Goal: Information Seeking & Learning: Check status

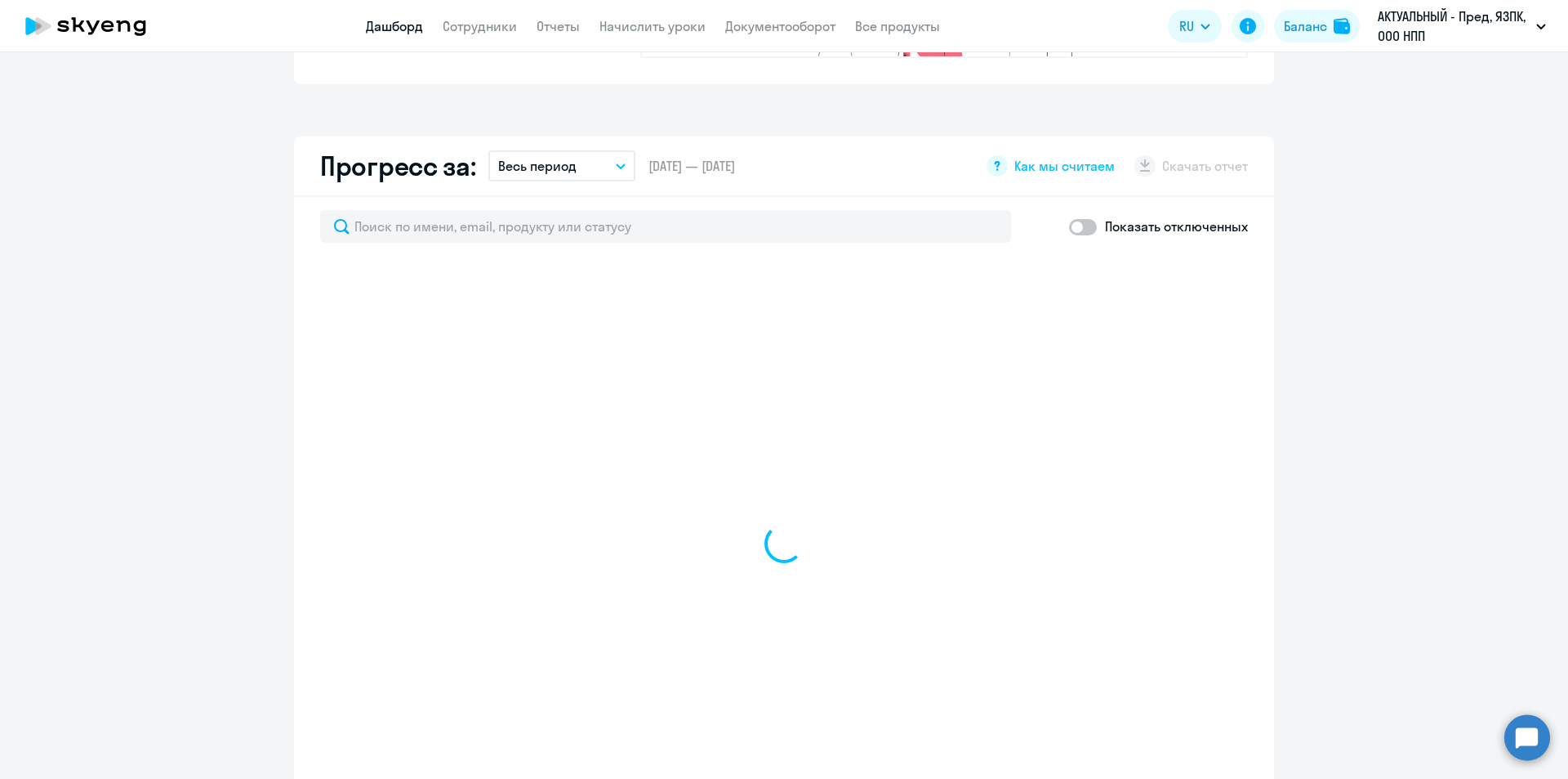
scroll to position [899, 0]
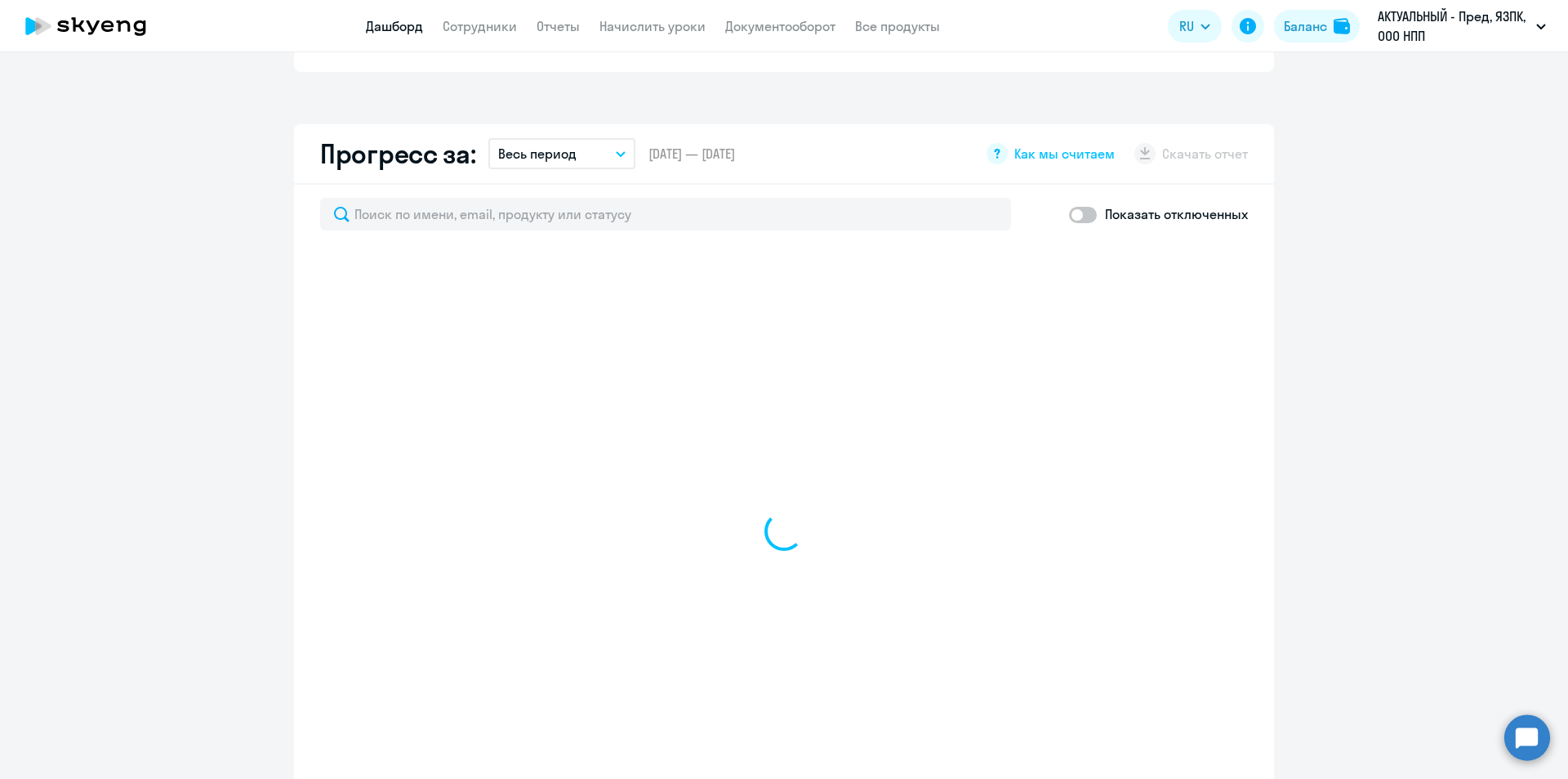
select select "30"
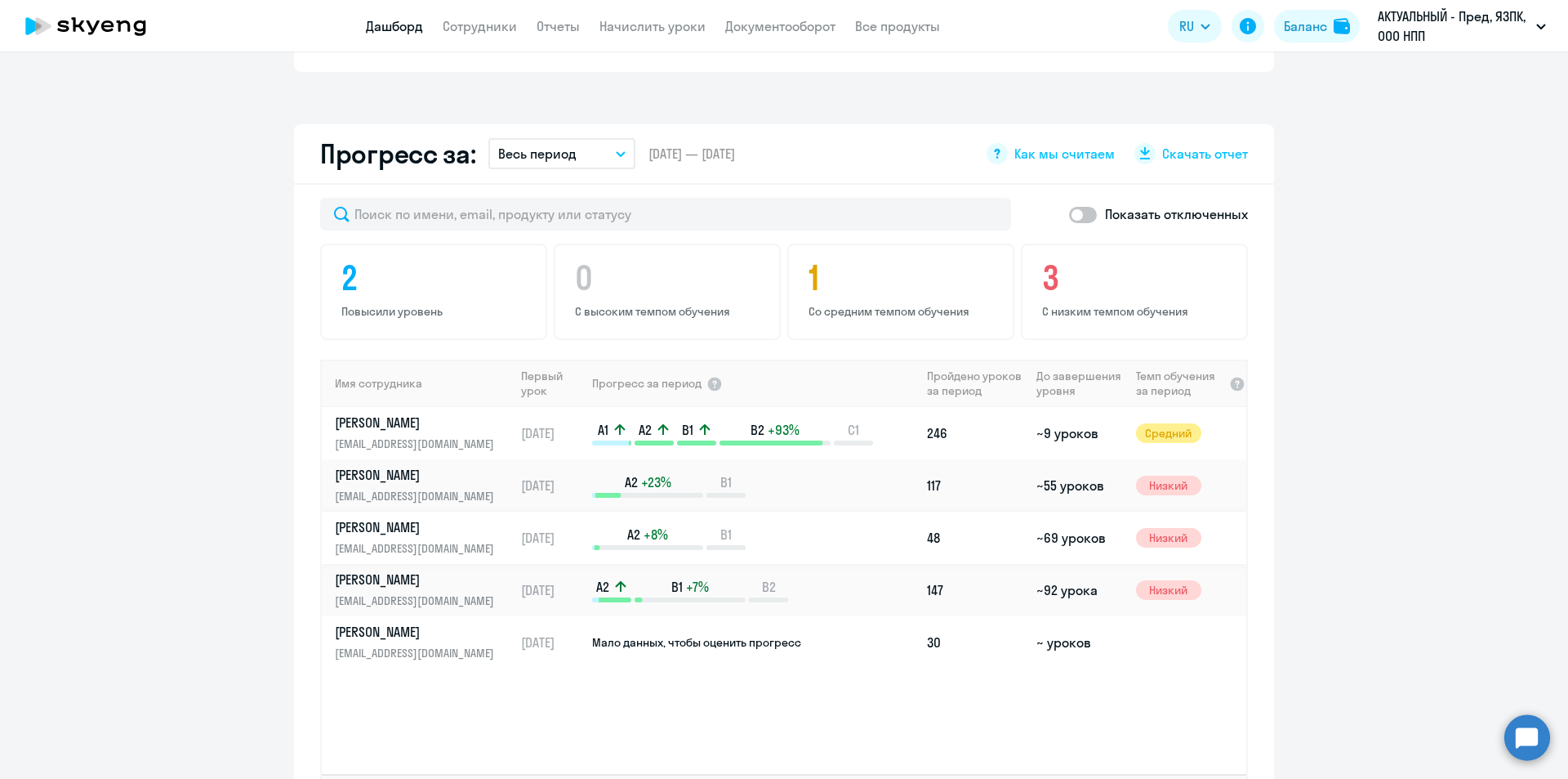
click at [492, 518] on p "[PERSON_NAME]" at bounding box center [419, 526] width 169 height 18
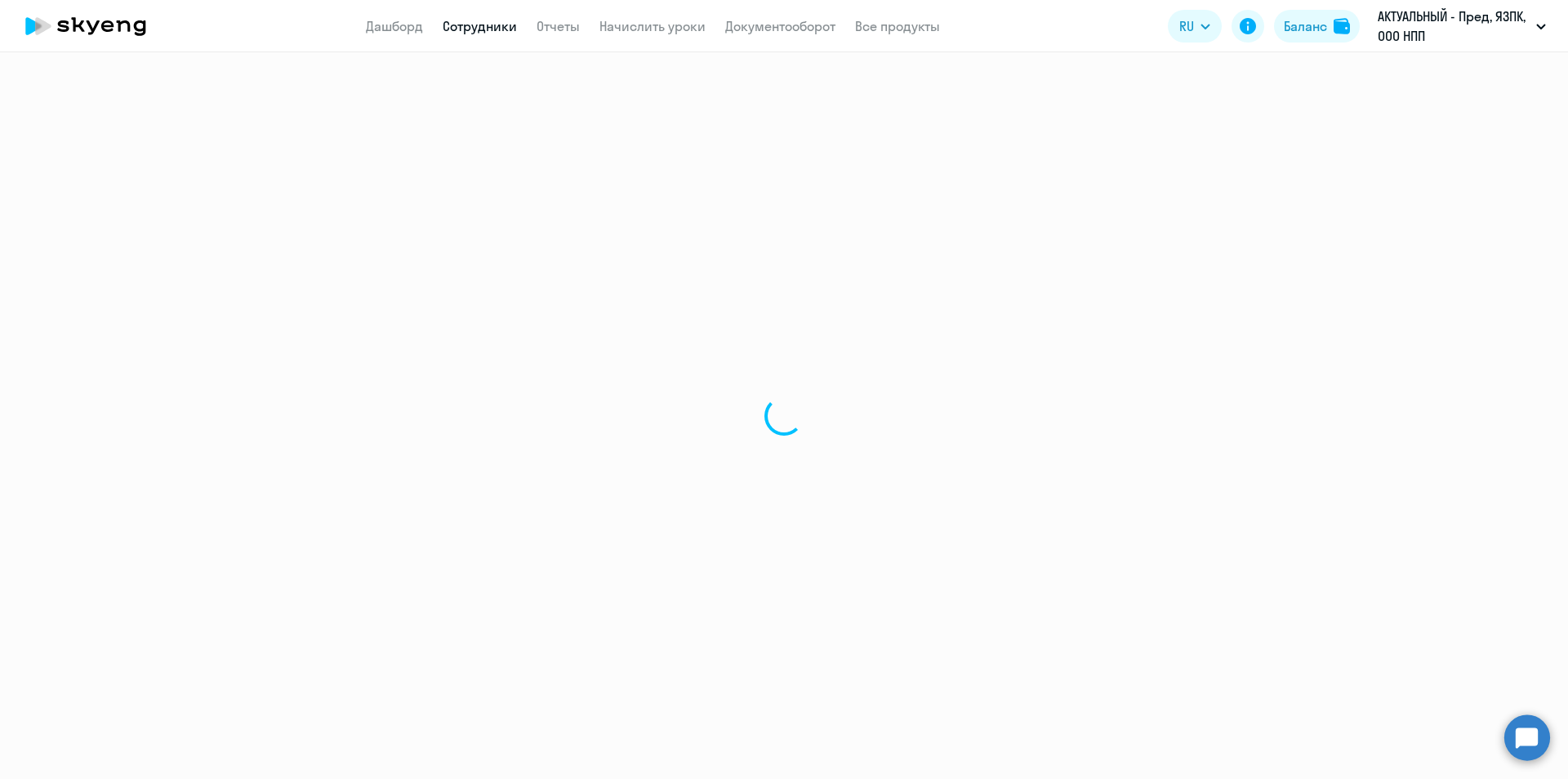
select select "english"
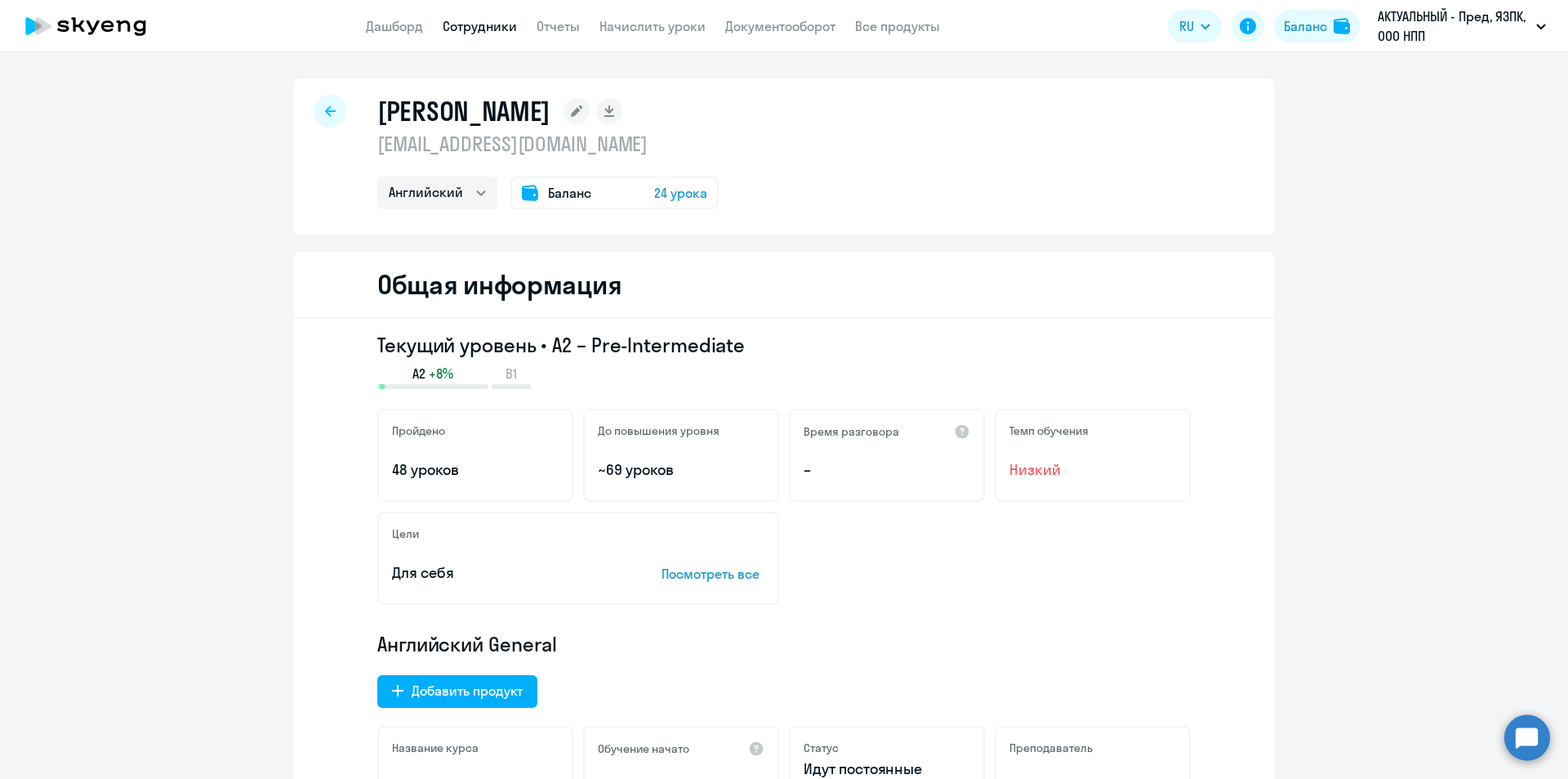
click at [317, 113] on div at bounding box center [330, 110] width 33 height 33
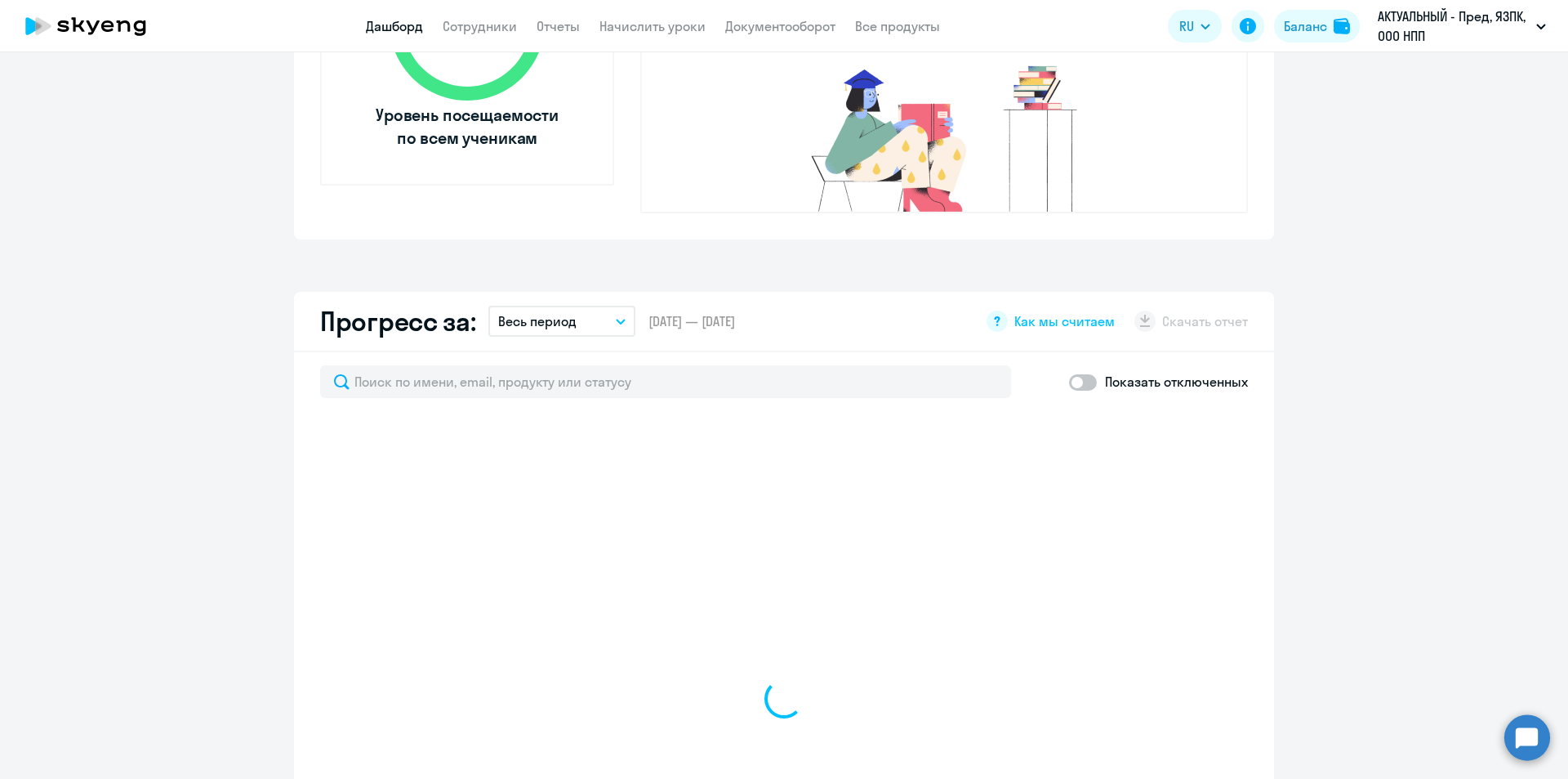
scroll to position [735, 0]
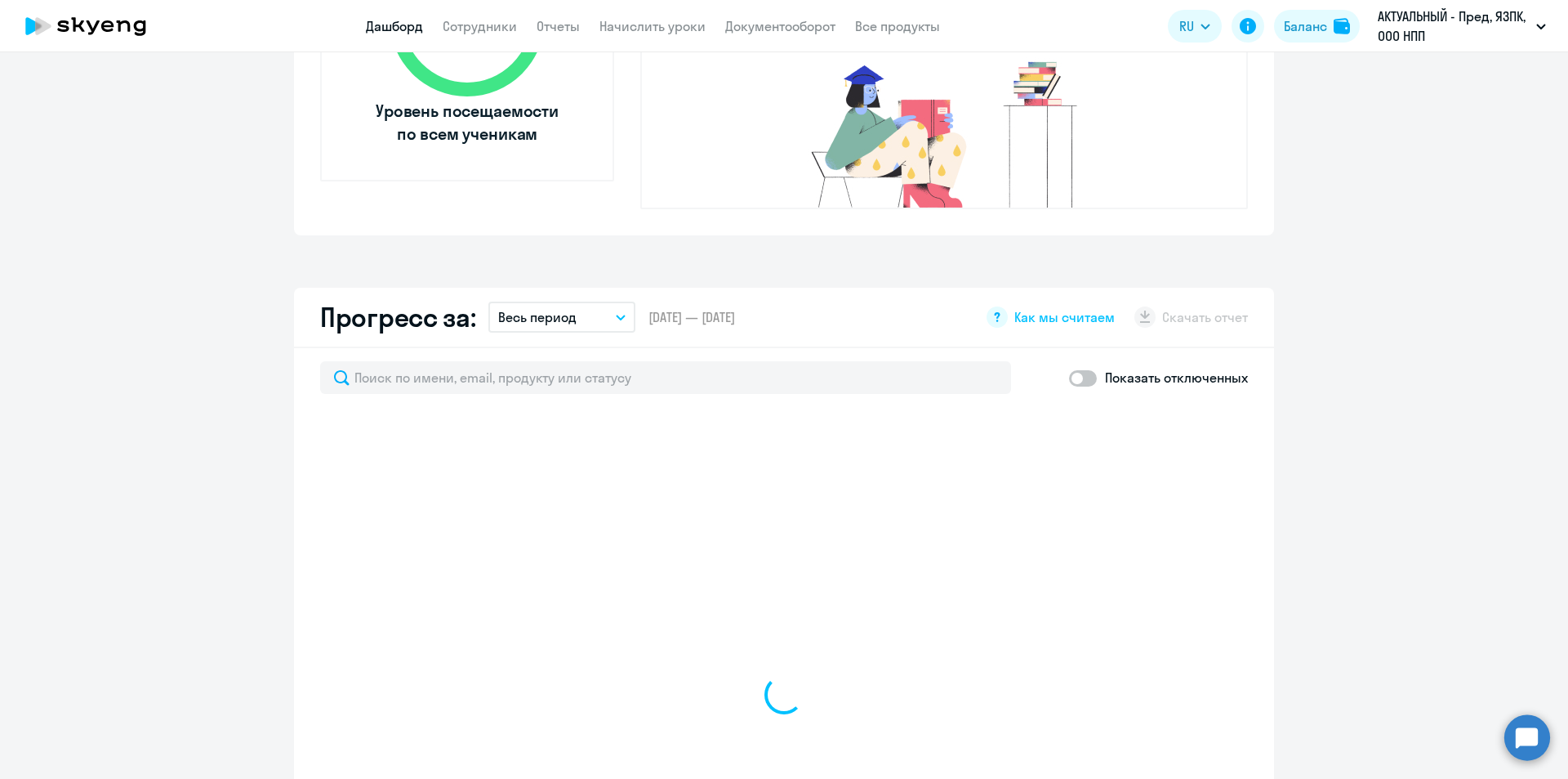
select select "30"
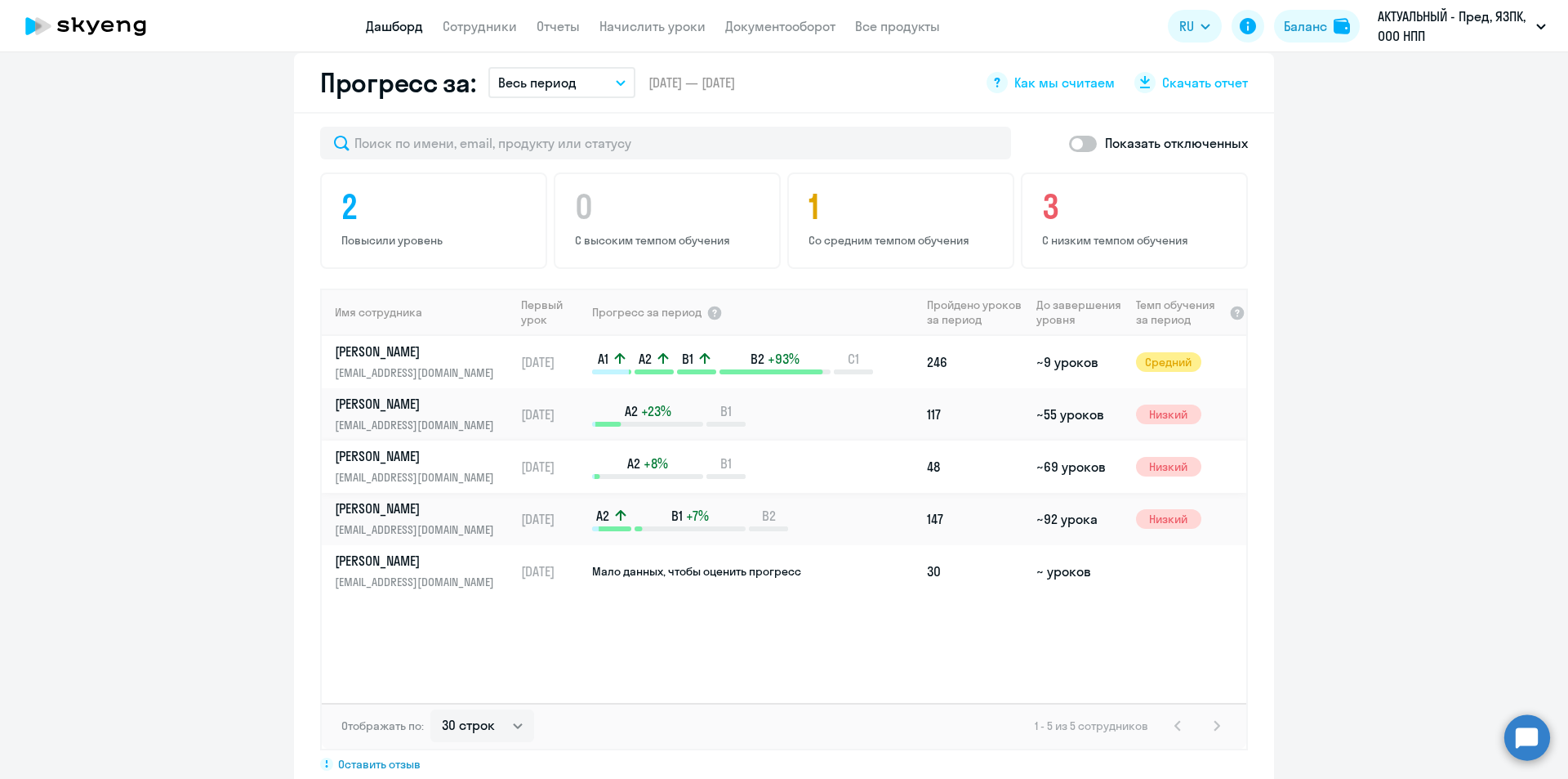
scroll to position [980, 0]
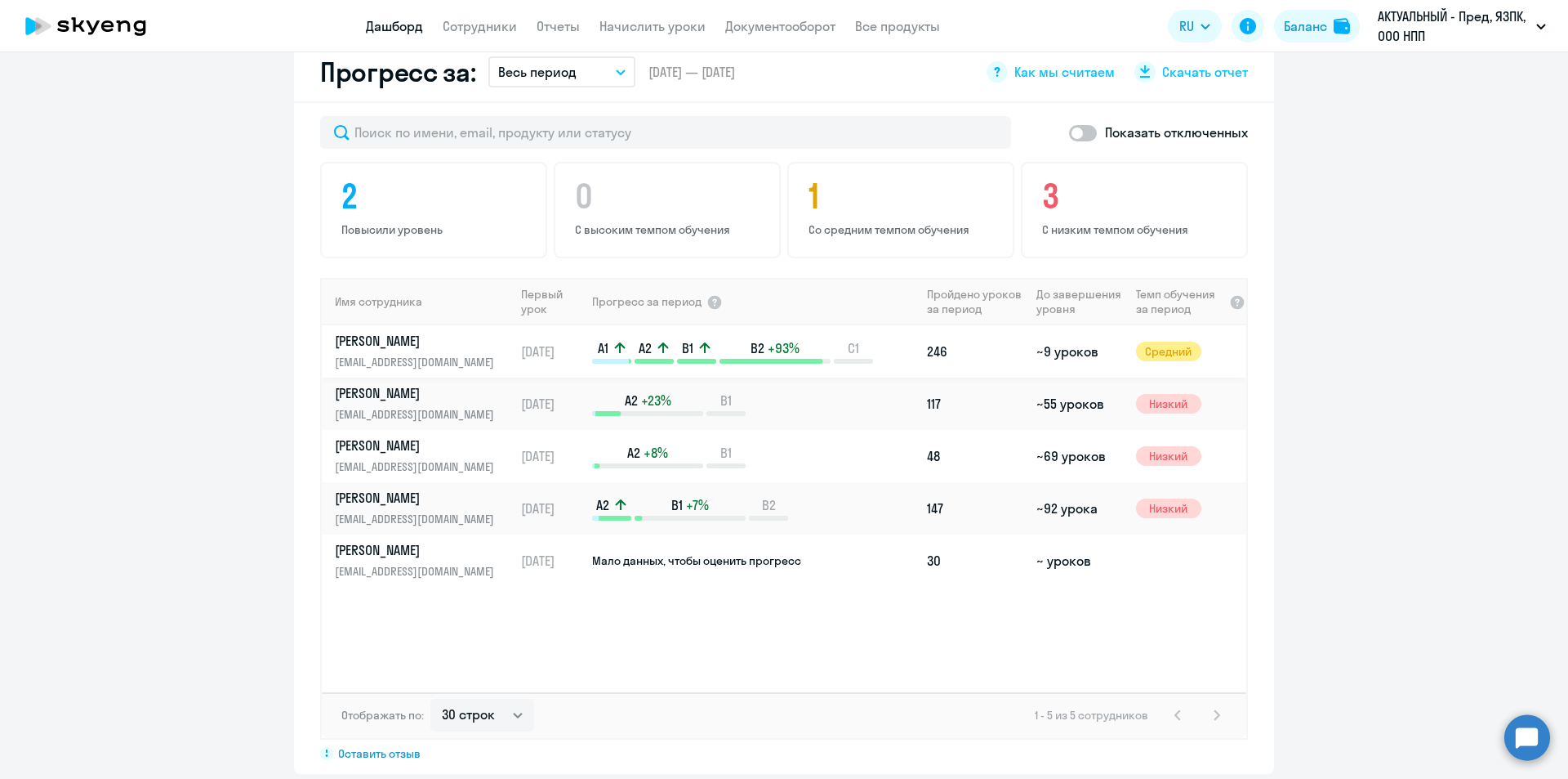
click at [569, 334] on td "[DATE]" at bounding box center [552, 351] width 76 height 52
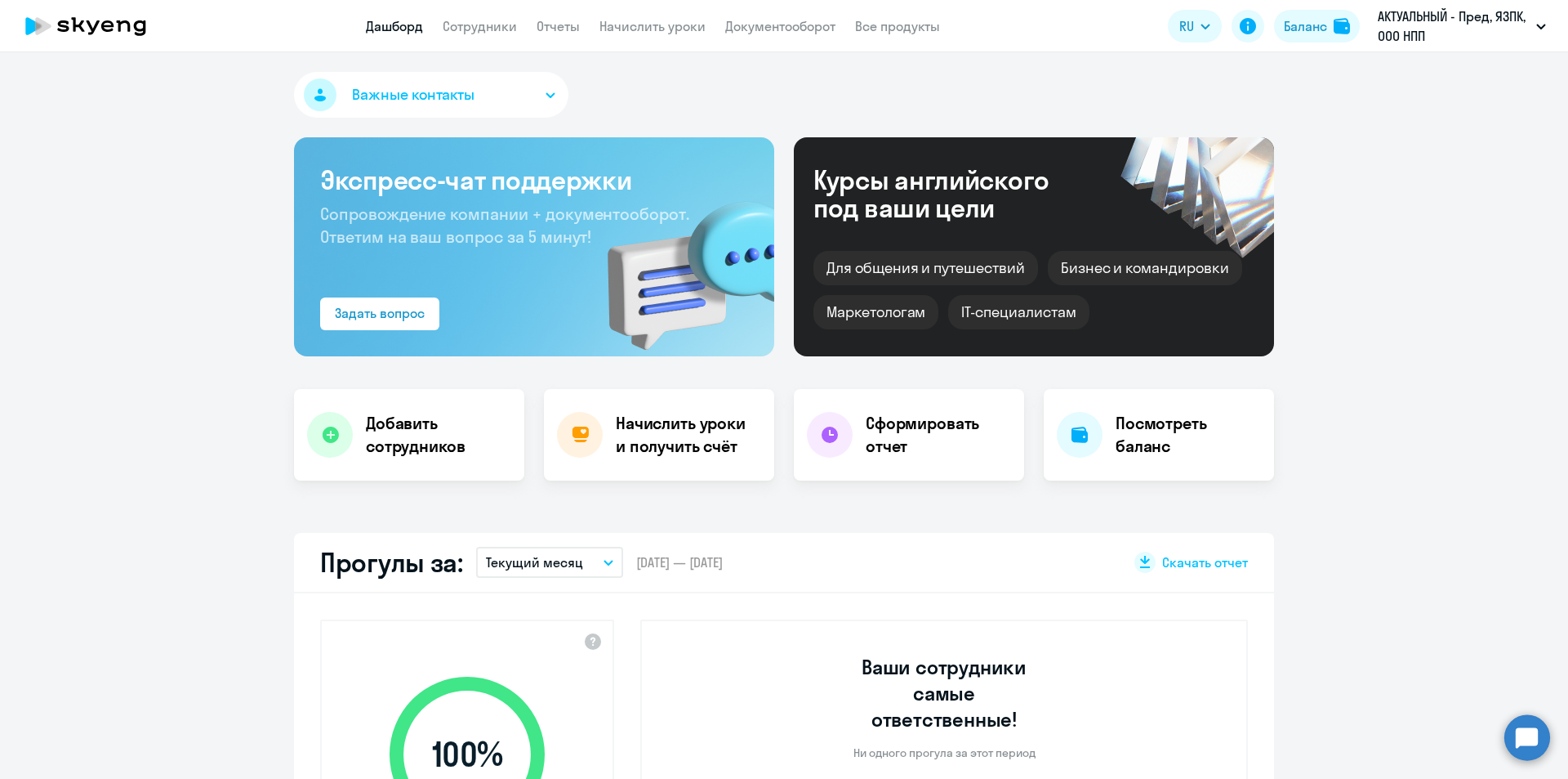
select select "english"
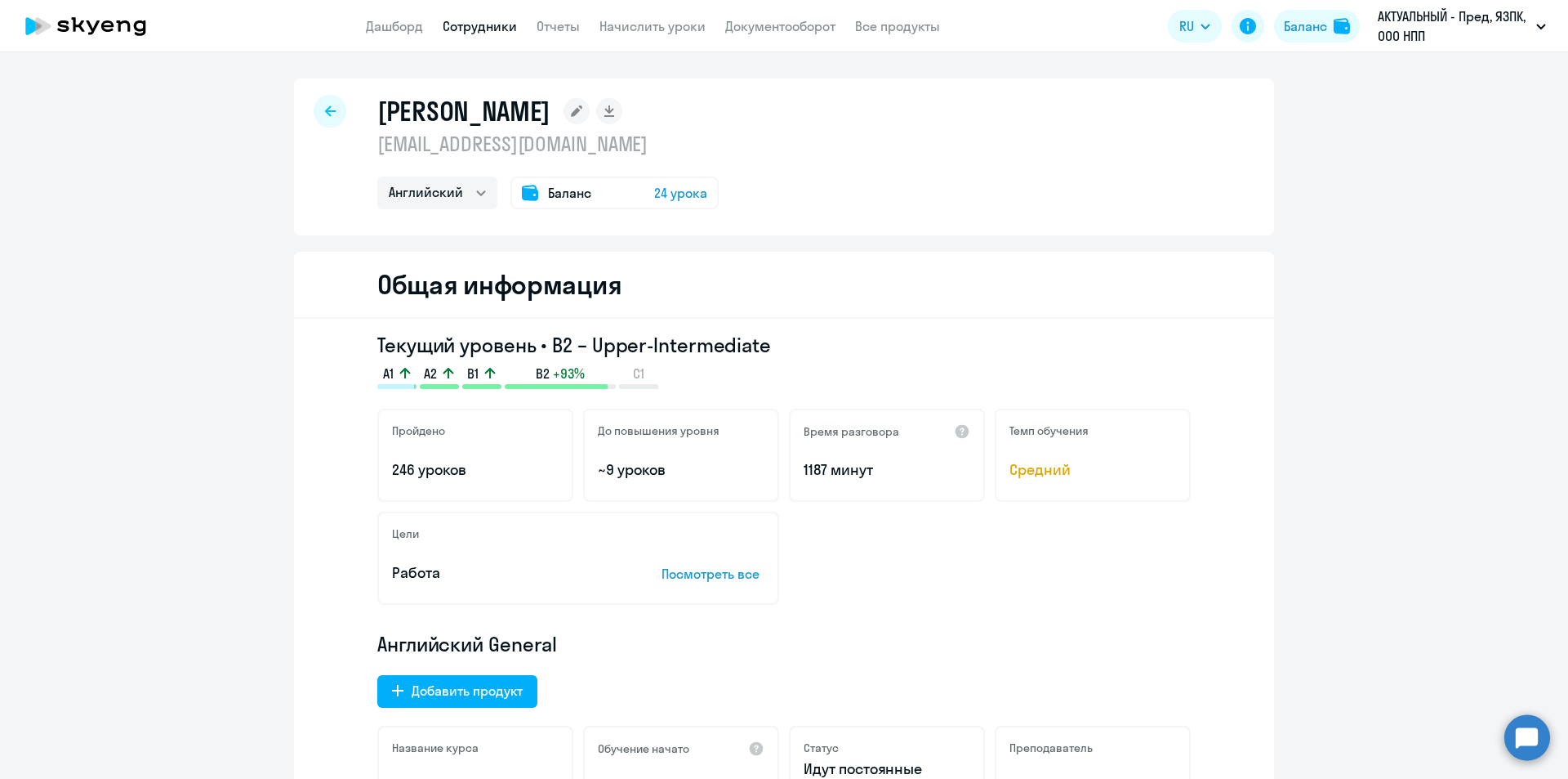
click at [1542, 736] on circle at bounding box center [1527, 737] width 46 height 46
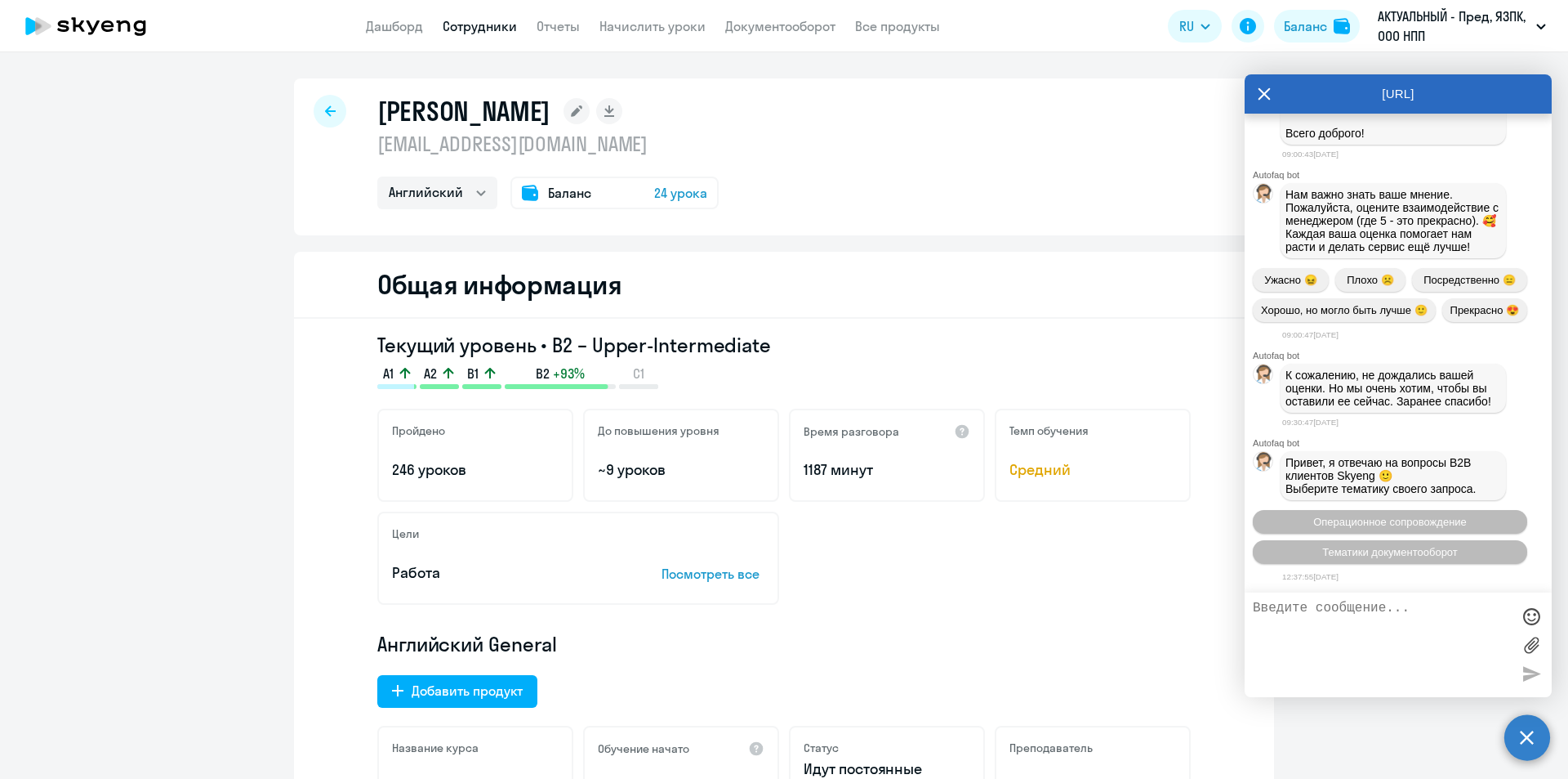
scroll to position [12497, 0]
click at [27, 23] on icon at bounding box center [33, 25] width 16 height 18
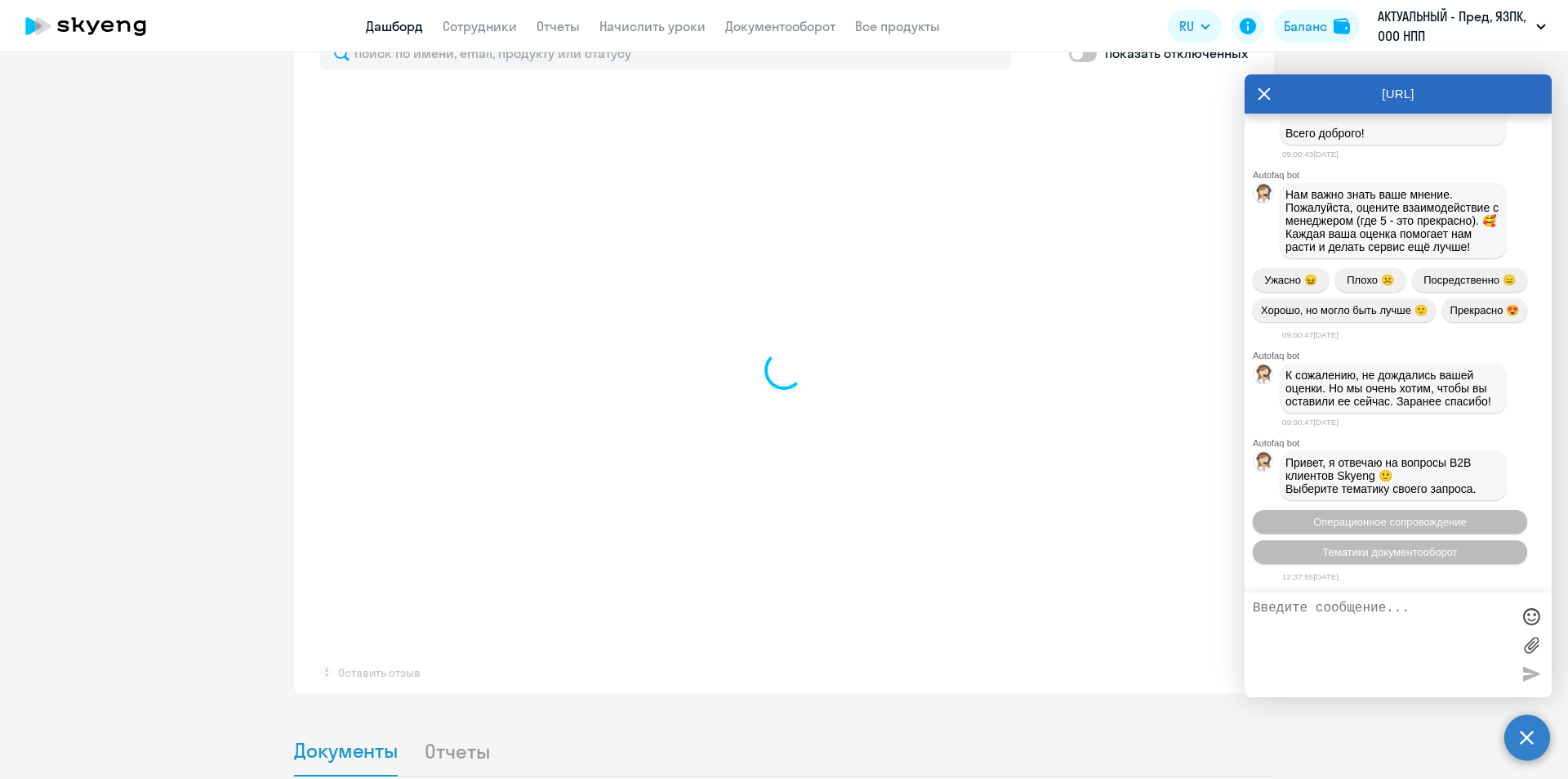
select select "30"
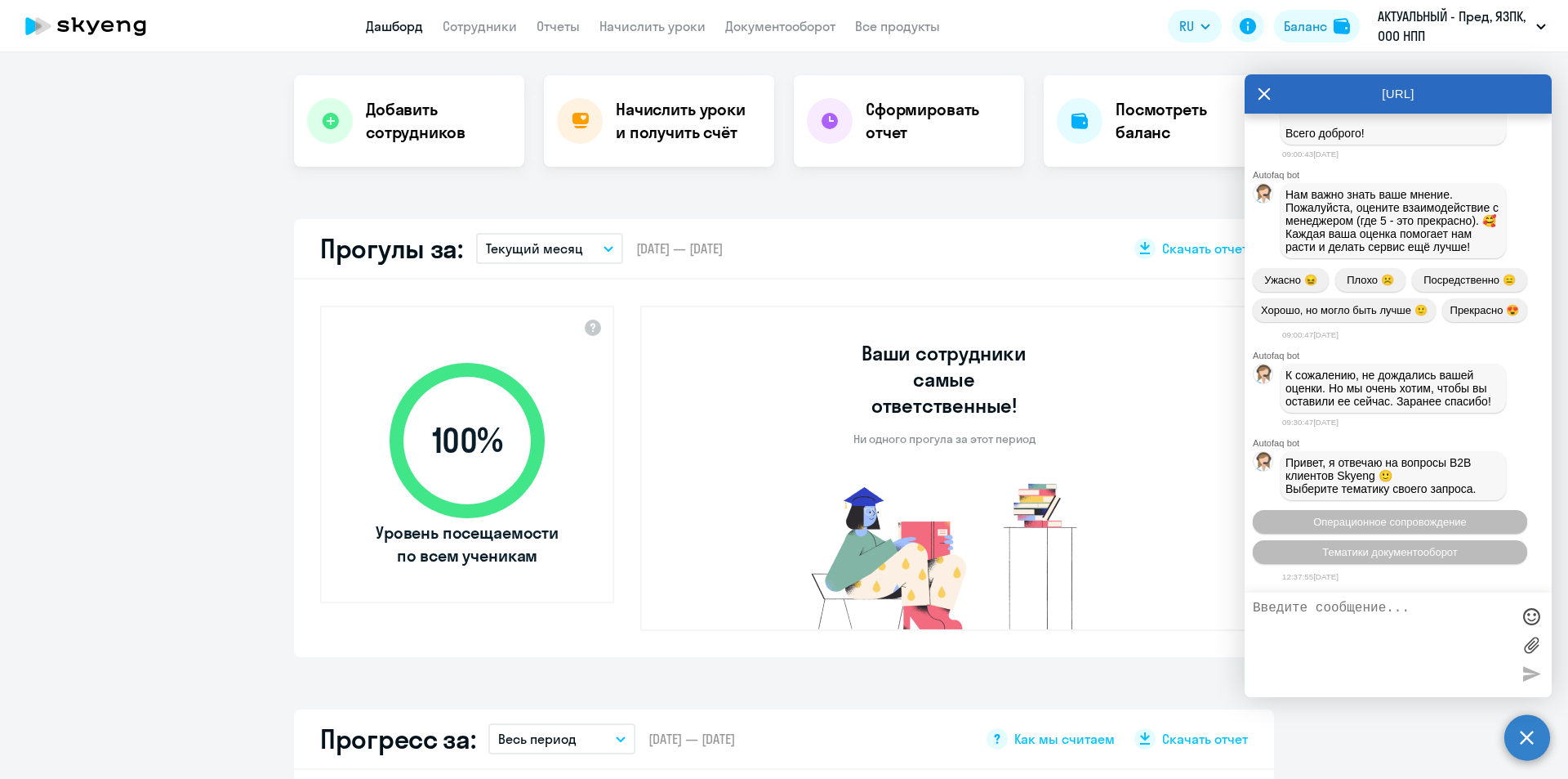
scroll to position [245, 0]
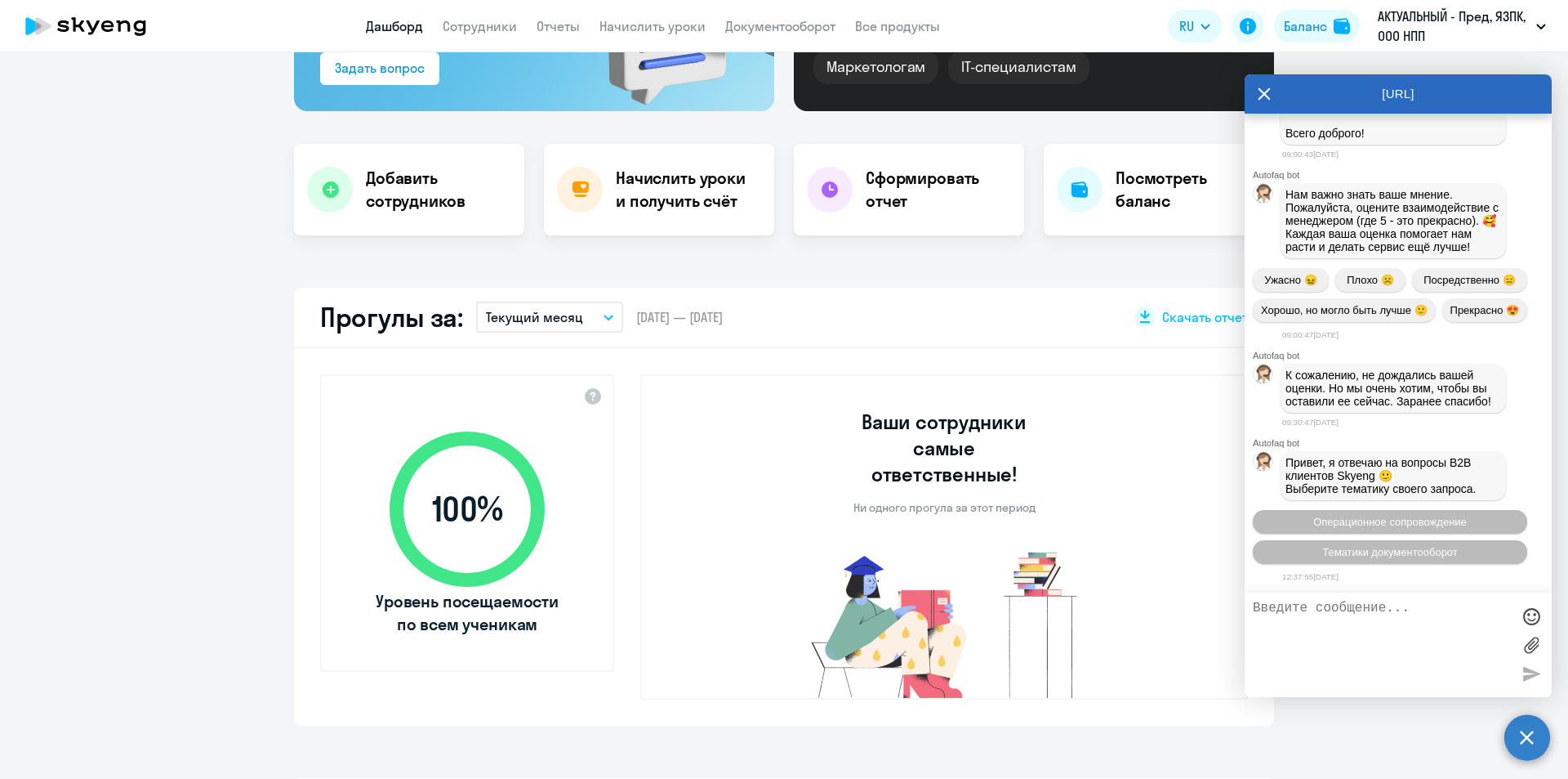
click at [1265, 102] on icon at bounding box center [1265, 94] width 13 height 39
